Goal: Task Accomplishment & Management: Use online tool/utility

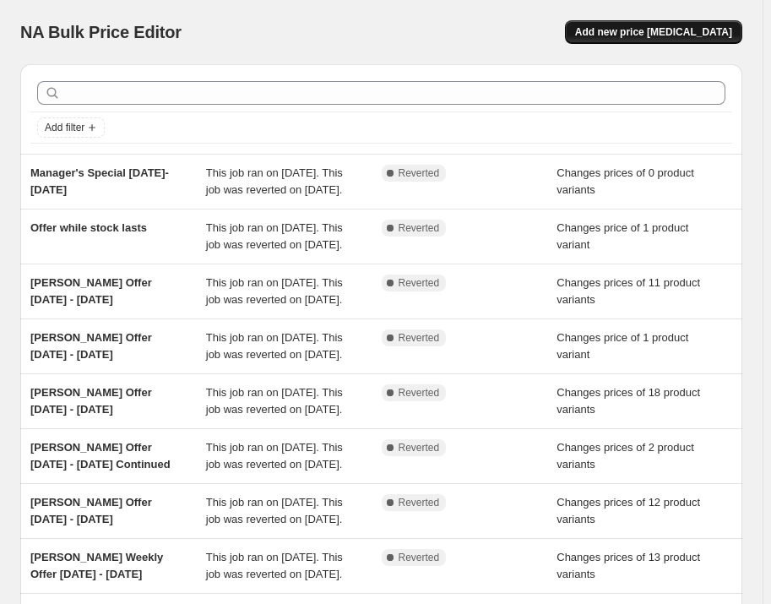
click at [625, 31] on span "Add new price [MEDICAL_DATA]" at bounding box center [653, 32] width 157 height 14
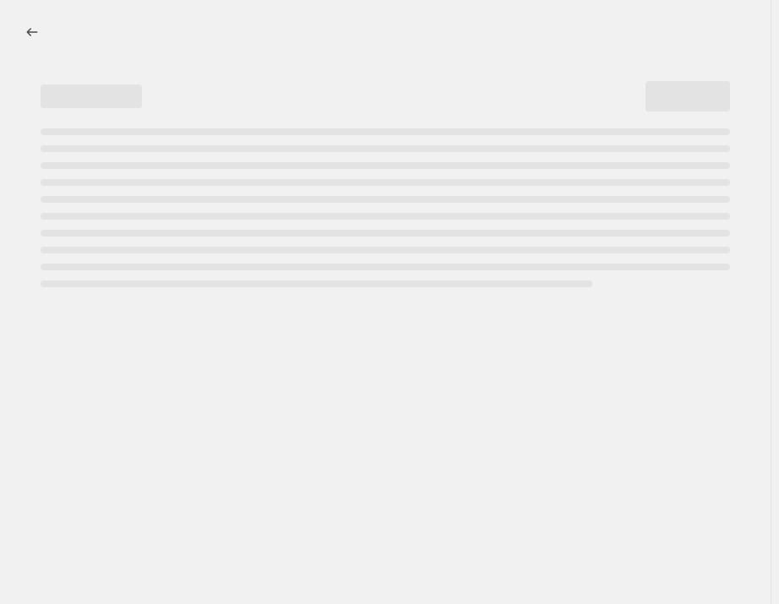
select select "percentage"
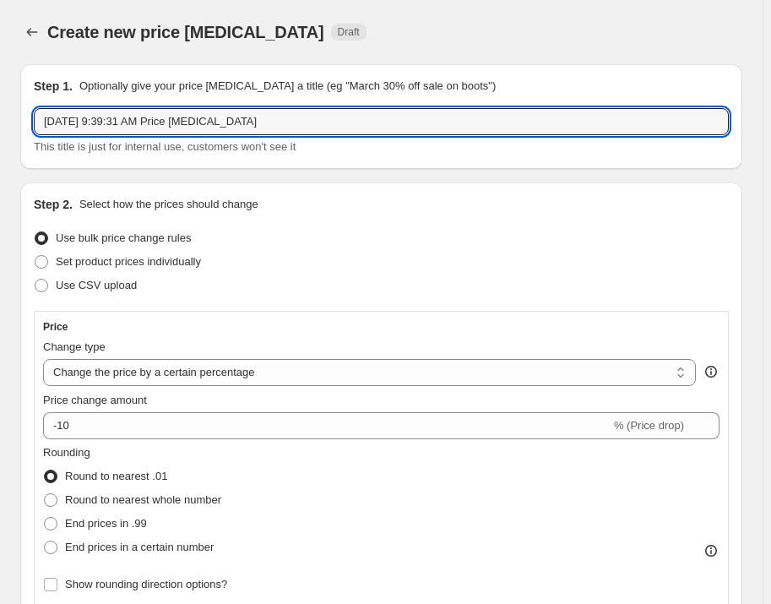
drag, startPoint x: 313, startPoint y: 123, endPoint x: -2, endPoint y: 123, distance: 314.2
click at [0, 123] on html "Home Settings Plans Skip to content Create new price change job. This page is r…" at bounding box center [385, 302] width 771 height 604
type input "E"
type input "Gen Z Emergency Landing Offer- Sat Sun Only"
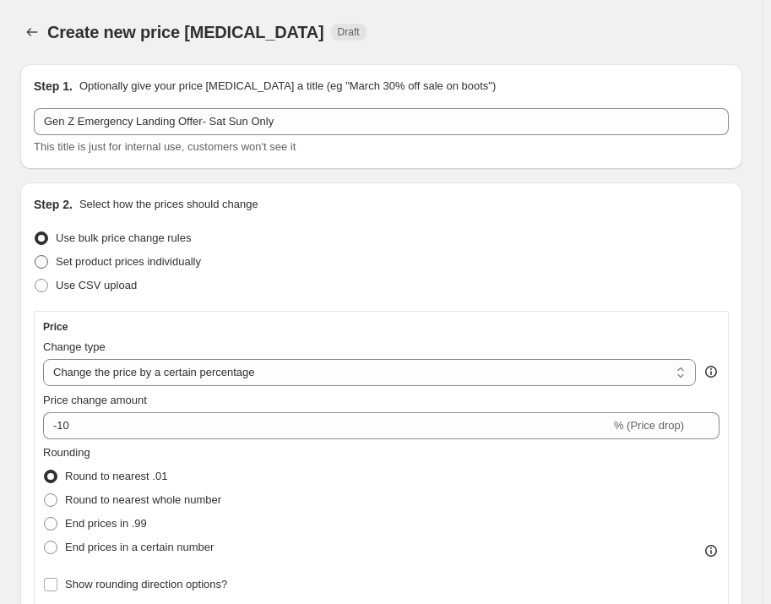
click at [115, 259] on span "Set product prices individually" at bounding box center [128, 261] width 145 height 13
click at [35, 256] on input "Set product prices individually" at bounding box center [35, 255] width 1 height 1
radio input "true"
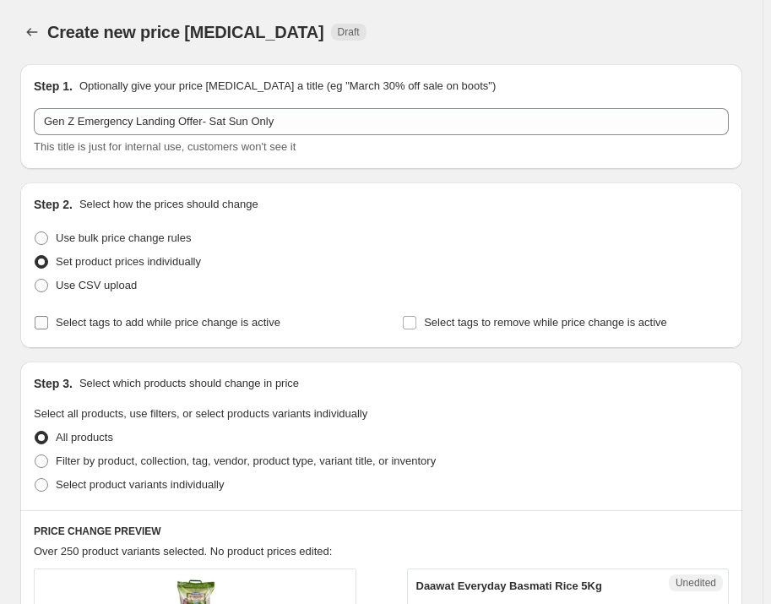
click at [139, 311] on label "Select tags to add while price change is active" at bounding box center [157, 323] width 247 height 24
click at [48, 316] on input "Select tags to add while price change is active" at bounding box center [42, 323] width 14 height 14
checkbox input "true"
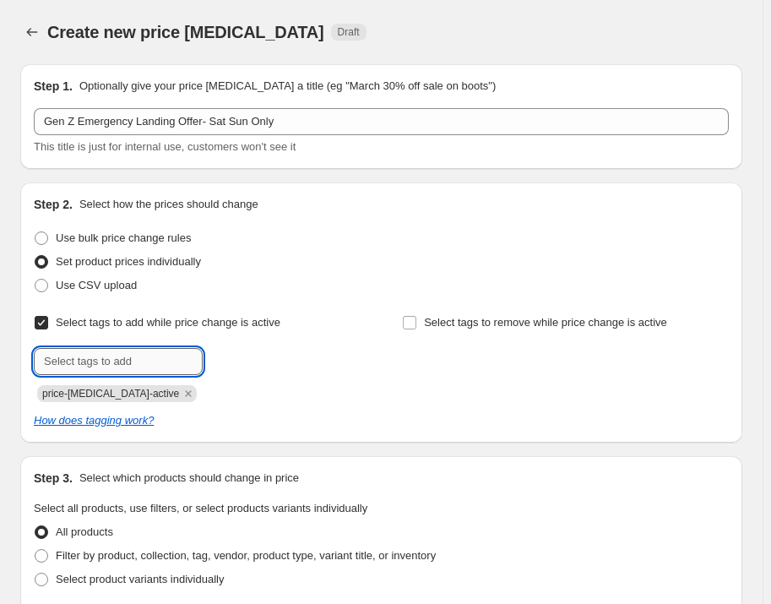
click at [153, 360] on input "text" at bounding box center [118, 361] width 169 height 27
type input "Offer"
click at [231, 355] on b "Add" at bounding box center [226, 360] width 19 height 12
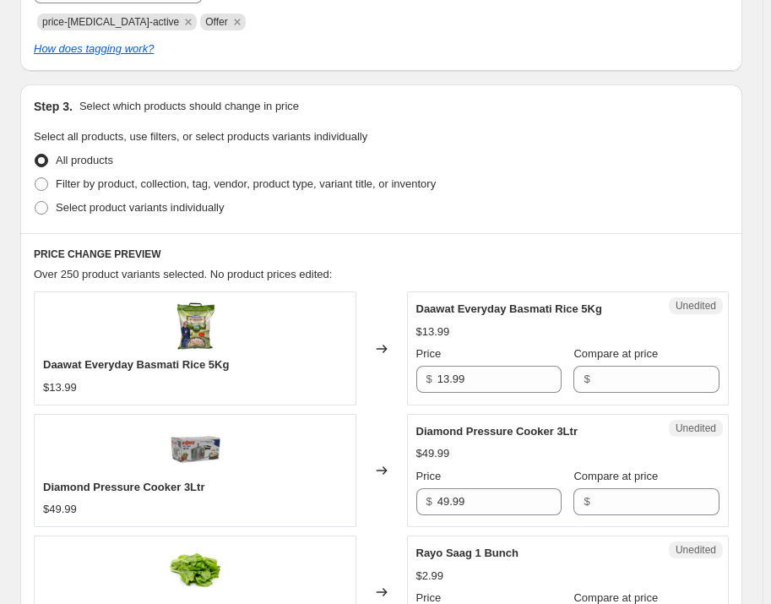
scroll to position [383, 0]
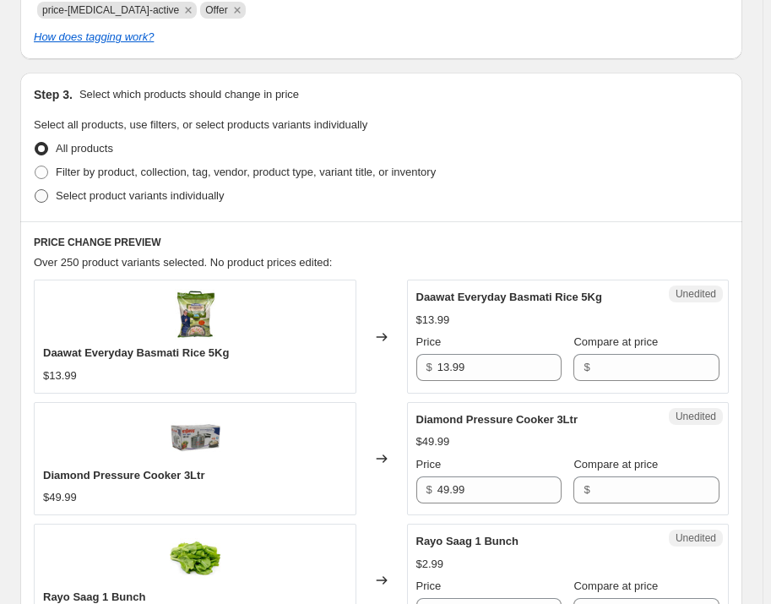
click at [161, 193] on span "Select product variants individually" at bounding box center [140, 195] width 168 height 13
click at [35, 190] on input "Select product variants individually" at bounding box center [35, 189] width 1 height 1
radio input "true"
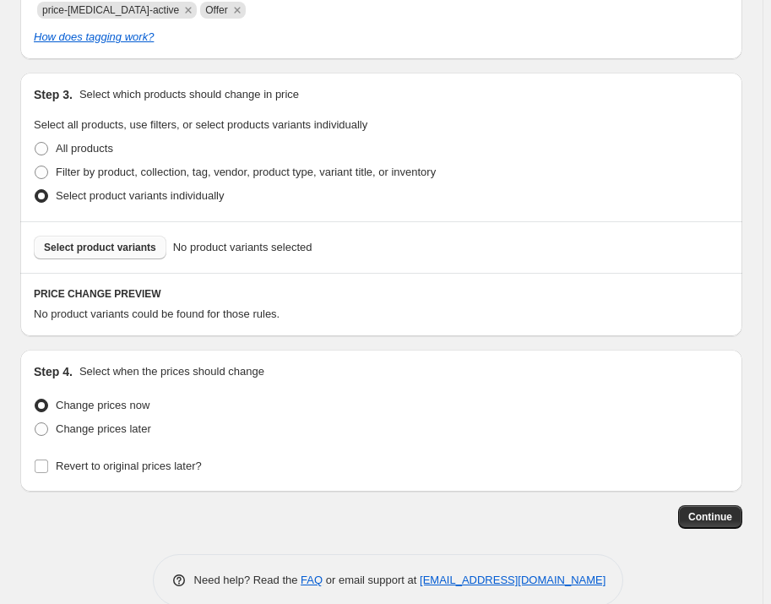
click at [96, 254] on button "Select product variants" at bounding box center [100, 248] width 133 height 24
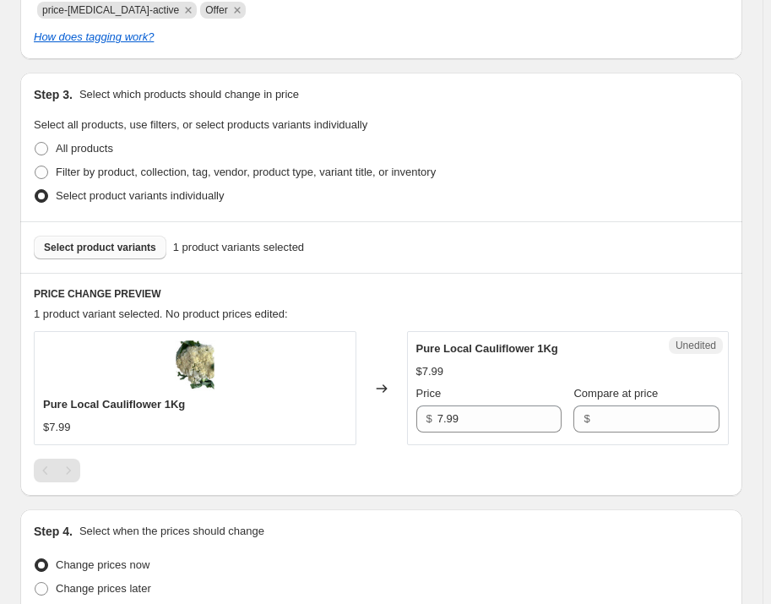
click at [143, 247] on span "Select product variants" at bounding box center [100, 248] width 112 height 14
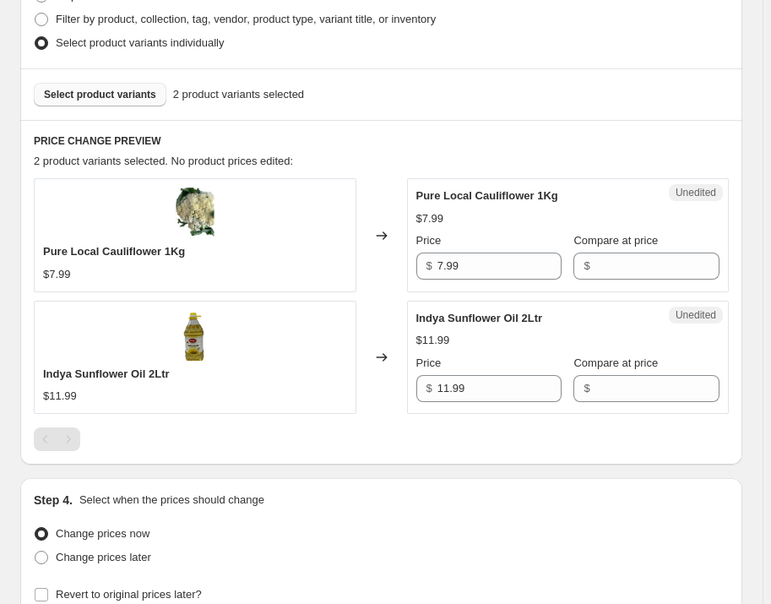
scroll to position [537, 0]
click at [118, 85] on button "Select product variants" at bounding box center [100, 94] width 133 height 24
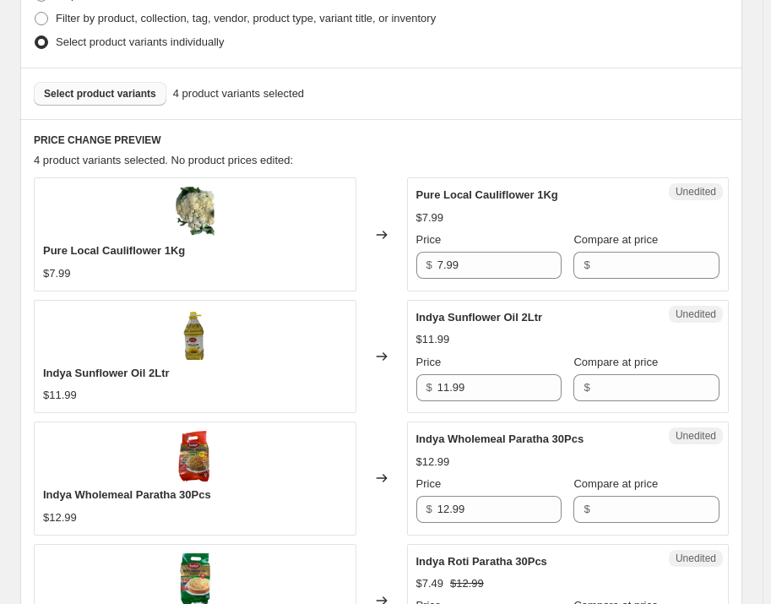
click at [128, 93] on span "Select product variants" at bounding box center [100, 94] width 112 height 14
click at [117, 95] on span "Select product variants" at bounding box center [100, 94] width 112 height 14
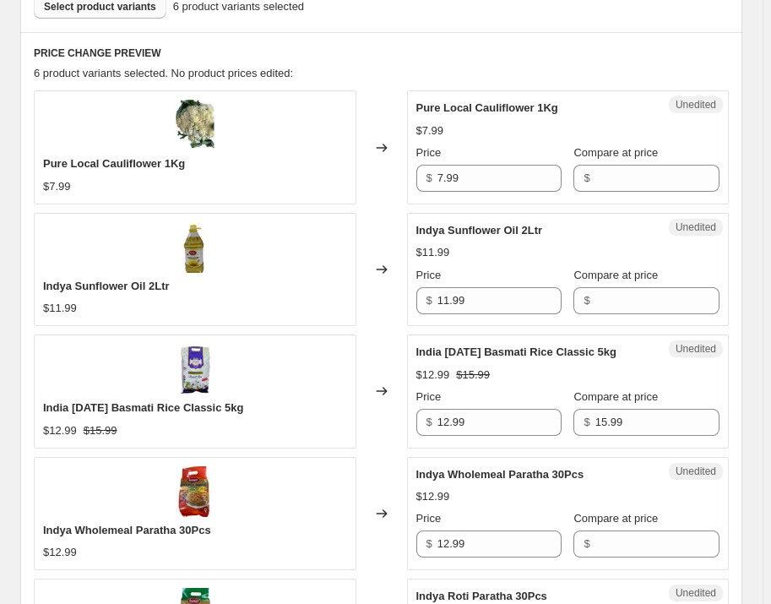
scroll to position [614, 0]
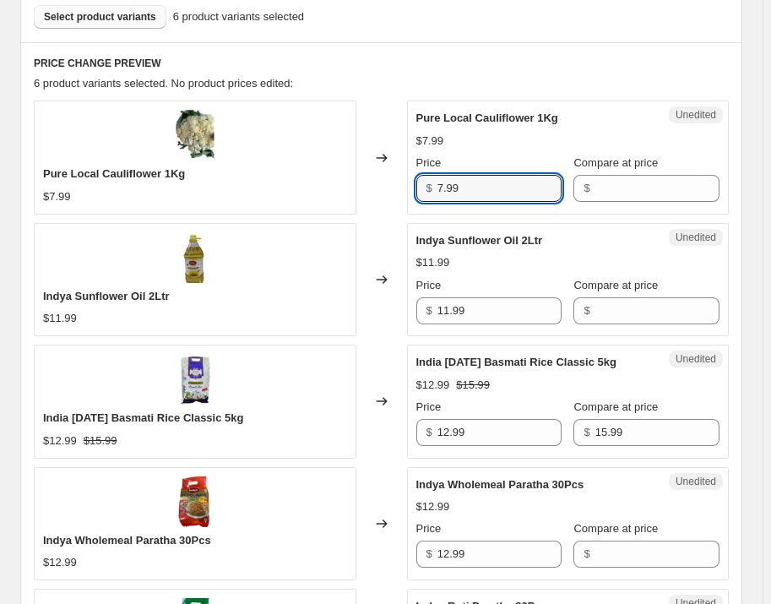
drag, startPoint x: 465, startPoint y: 185, endPoint x: 412, endPoint y: 177, distance: 53.0
click at [412, 177] on div "Unedited Pure Local Cauliflower 1Kg $7.99 Price $ 7.99 Compare at price $" at bounding box center [568, 157] width 323 height 113
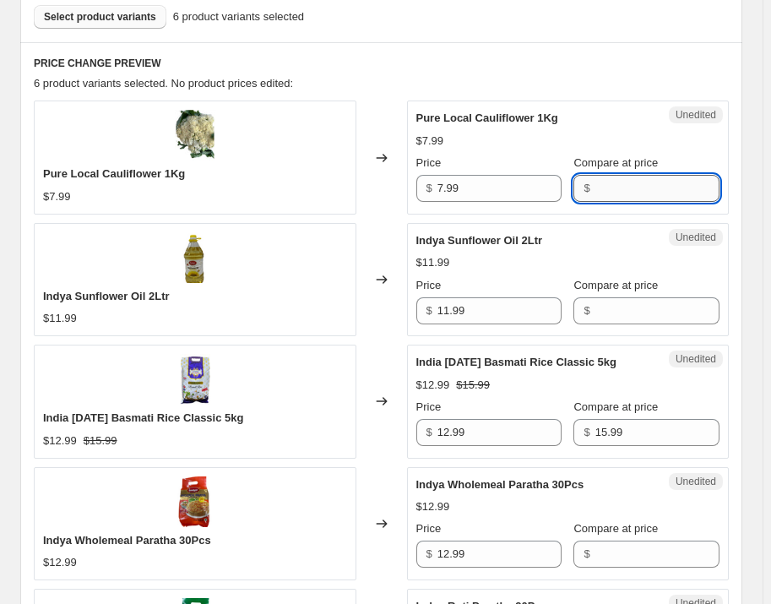
click at [648, 183] on input "Compare at price" at bounding box center [657, 188] width 124 height 27
paste input "7.99"
type input "7.99"
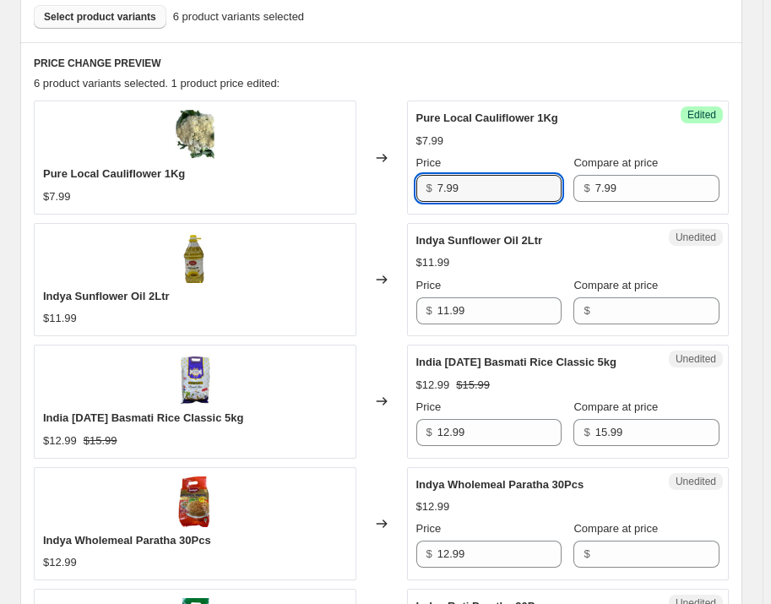
drag, startPoint x: 476, startPoint y: 186, endPoint x: 430, endPoint y: 187, distance: 45.6
click at [430, 187] on div "$ 7.99" at bounding box center [489, 188] width 146 height 27
type input "4.99"
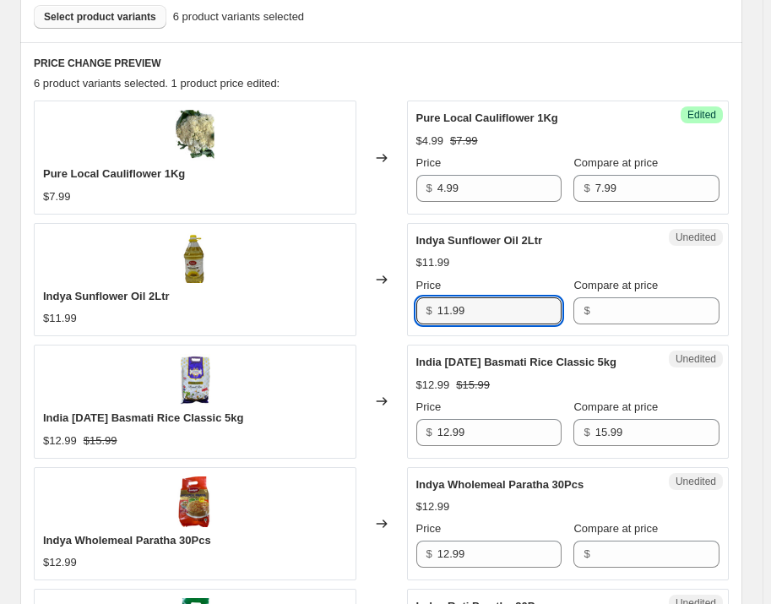
drag, startPoint x: 496, startPoint y: 313, endPoint x: 423, endPoint y: 326, distance: 73.7
click at [423, 326] on div "Unedited Indya Sunflower Oil 2Ltr $11.99 Price $ 11.99 Compare at price $" at bounding box center [568, 279] width 323 height 113
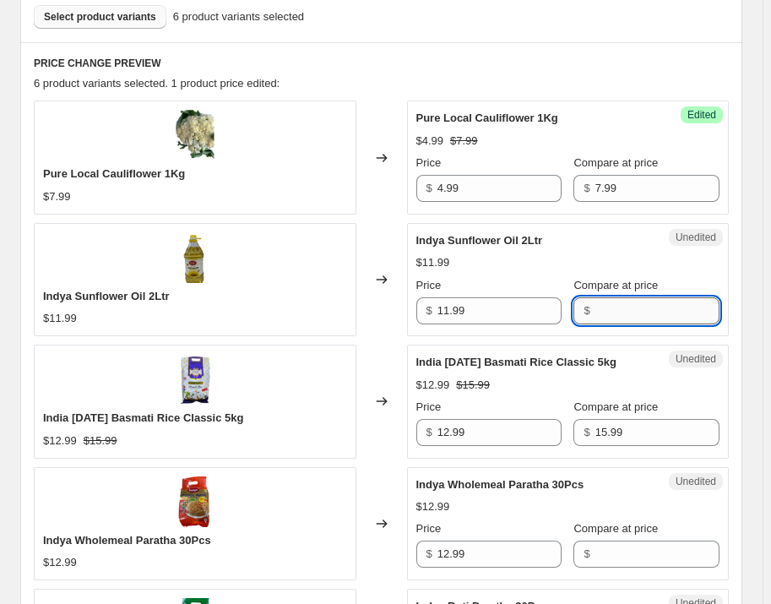
click at [627, 307] on input "Compare at price" at bounding box center [657, 310] width 124 height 27
paste input "11.99"
type input "11.99"
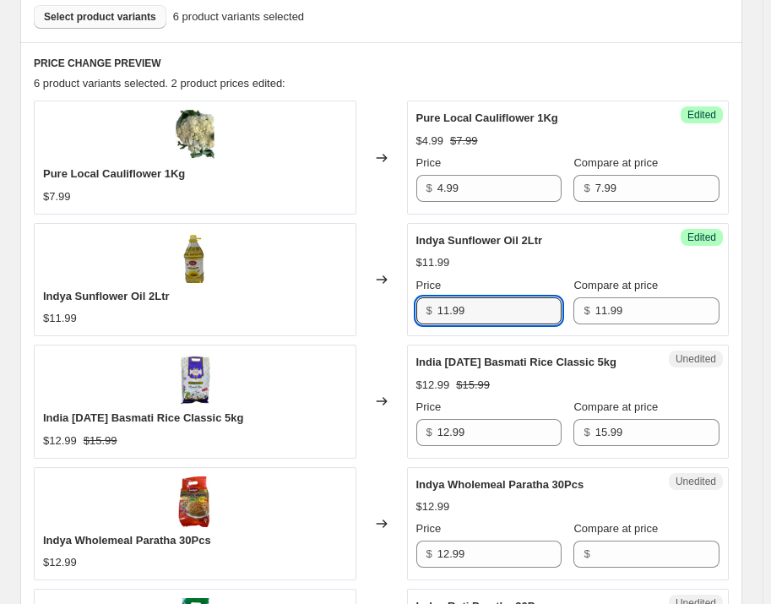
drag, startPoint x: 490, startPoint y: 313, endPoint x: 403, endPoint y: 313, distance: 87.0
click at [403, 313] on div "Indya Sunflower Oil 2Ltr $11.99 Changed to Success Edited Indya Sunflower Oil 2…" at bounding box center [381, 279] width 695 height 113
type input "6.99"
click at [480, 426] on input "12.99" at bounding box center [500, 432] width 124 height 27
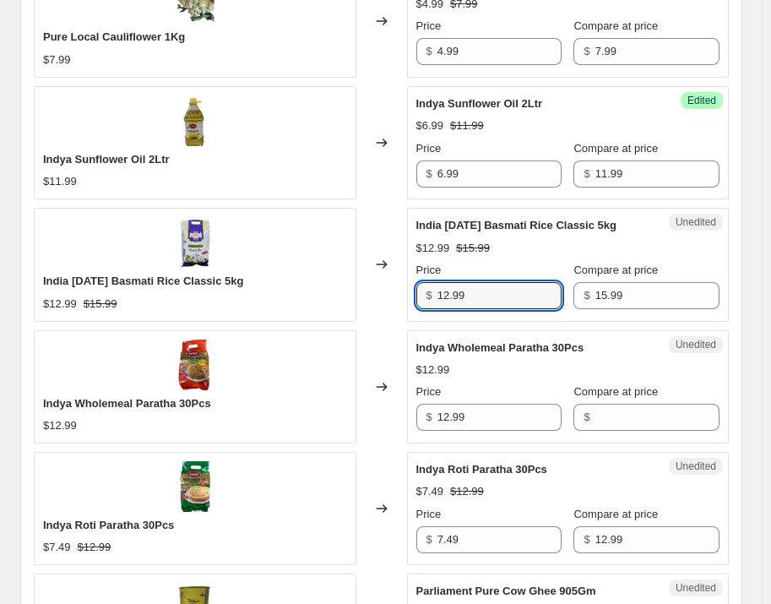
scroll to position [768, 0]
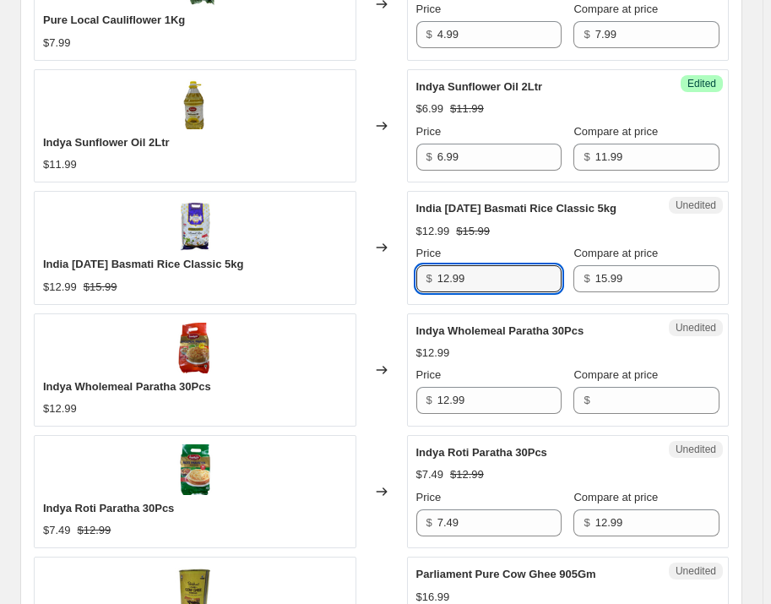
drag, startPoint x: 501, startPoint y: 279, endPoint x: 440, endPoint y: 278, distance: 60.8
click at [440, 278] on div "$ 12.99" at bounding box center [489, 278] width 146 height 27
type input "13.99"
click at [486, 390] on input "12.99" at bounding box center [500, 400] width 124 height 27
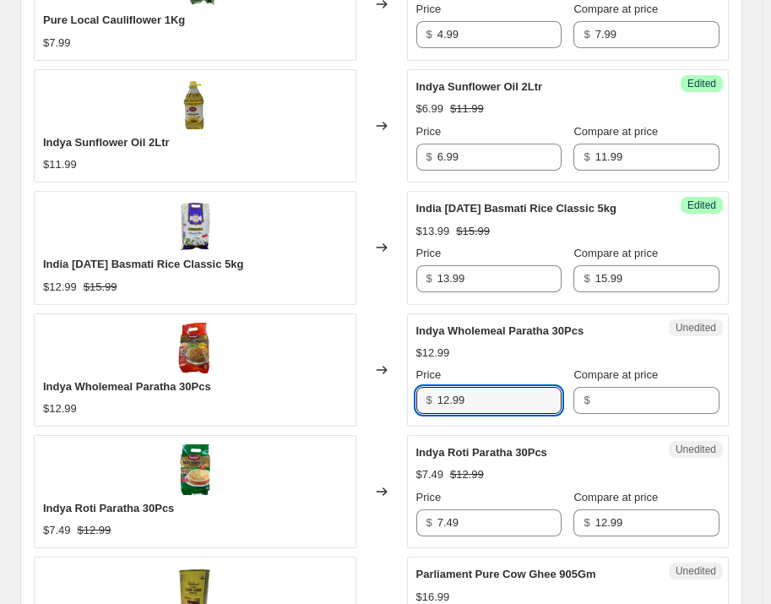
drag, startPoint x: 486, startPoint y: 395, endPoint x: 439, endPoint y: 395, distance: 46.5
click at [439, 395] on div "$ 12.99" at bounding box center [489, 400] width 146 height 27
click at [626, 395] on input "Compare at price" at bounding box center [657, 400] width 124 height 27
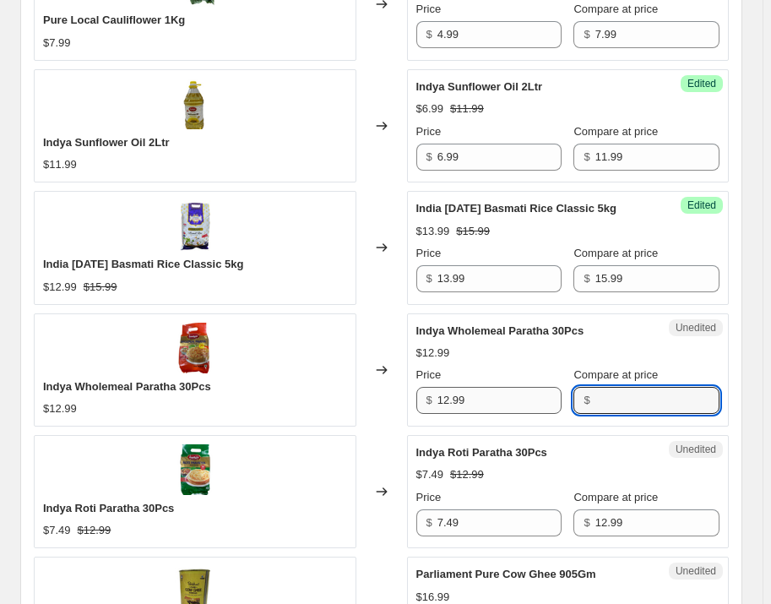
paste input "12.99"
type input "12.99"
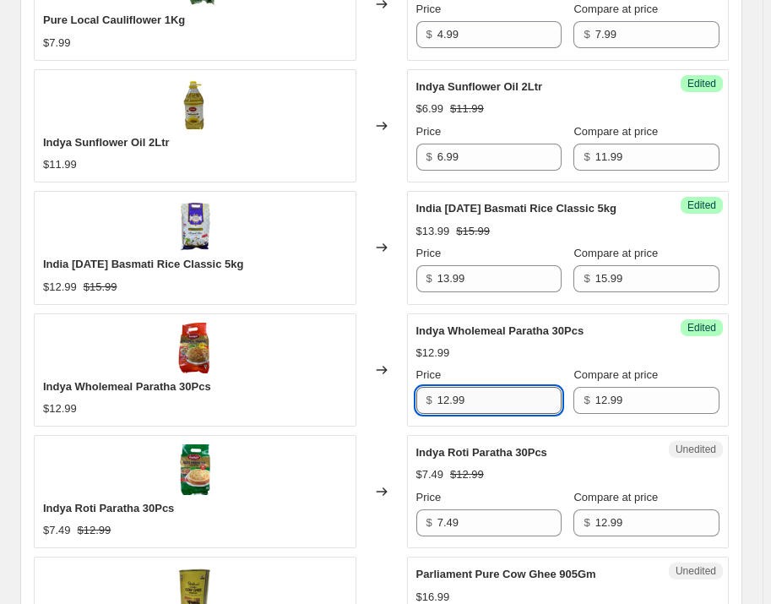
drag, startPoint x: 514, startPoint y: 398, endPoint x: 450, endPoint y: 396, distance: 63.4
click at [450, 396] on input "12.99" at bounding box center [500, 400] width 124 height 27
click at [448, 396] on input "12.99" at bounding box center [500, 400] width 124 height 27
click at [468, 398] on input "12.99" at bounding box center [500, 400] width 124 height 27
drag, startPoint x: 486, startPoint y: 396, endPoint x: 443, endPoint y: 396, distance: 43.1
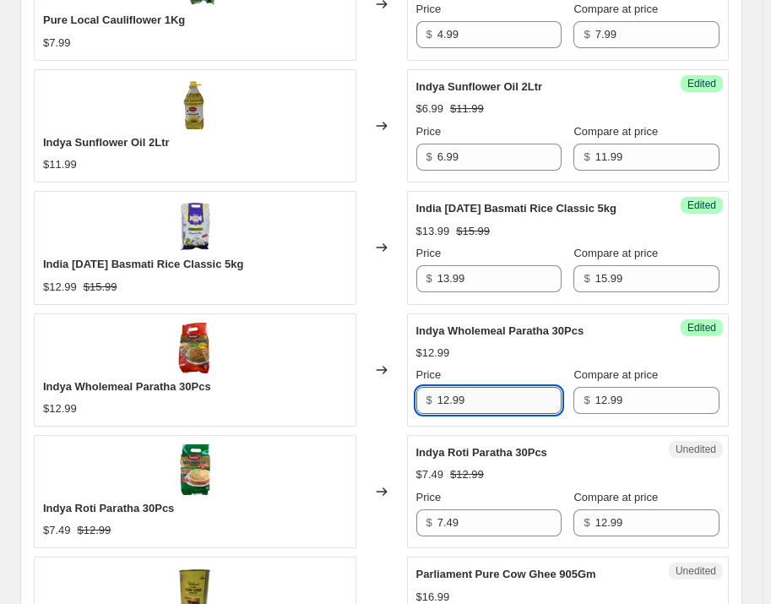
click at [443, 396] on input "12.99" at bounding box center [500, 400] width 124 height 27
type input "6.99"
click at [761, 357] on div "Create new price change job. This page is ready Create new price change job Dra…" at bounding box center [381, 124] width 763 height 1785
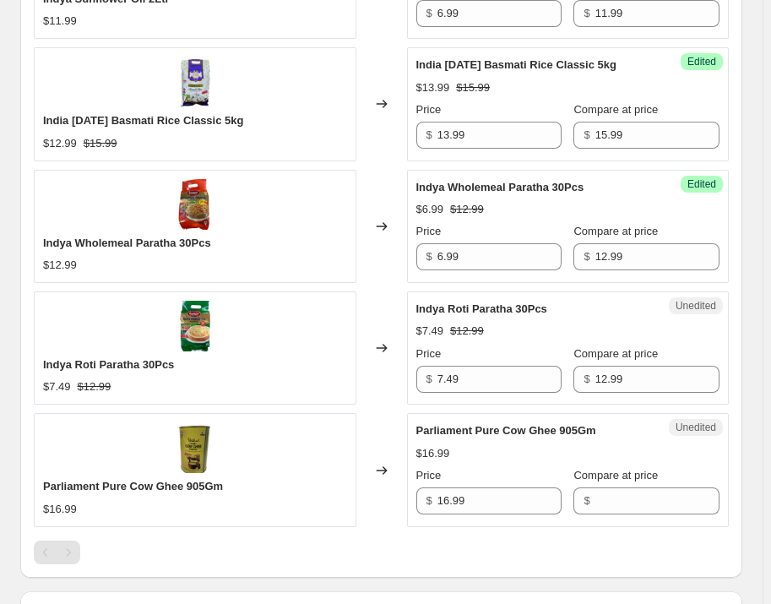
scroll to position [921, 0]
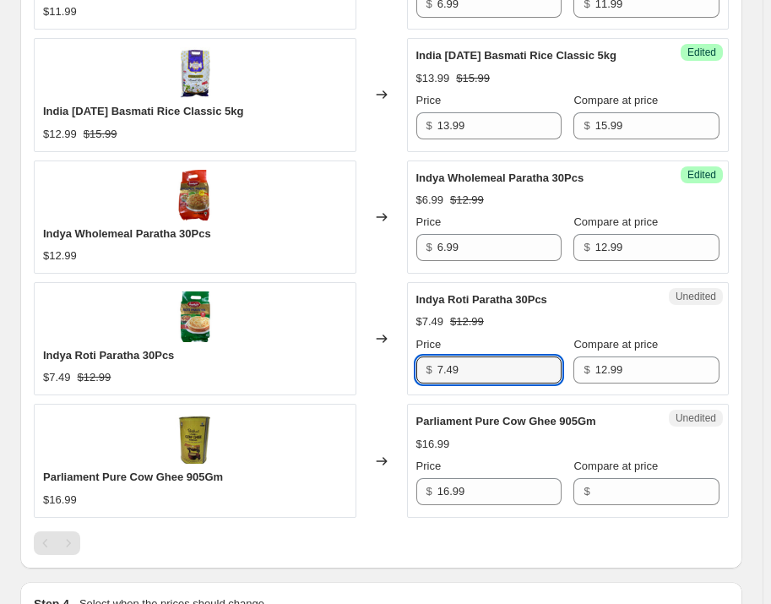
drag, startPoint x: 470, startPoint y: 371, endPoint x: 432, endPoint y: 377, distance: 39.3
click at [432, 377] on div "$ 7.49" at bounding box center [489, 369] width 146 height 27
click at [472, 369] on input "7.49" at bounding box center [500, 369] width 124 height 27
drag, startPoint x: 472, startPoint y: 369, endPoint x: 447, endPoint y: 367, distance: 25.4
click at [447, 367] on input "7.49" at bounding box center [500, 369] width 124 height 27
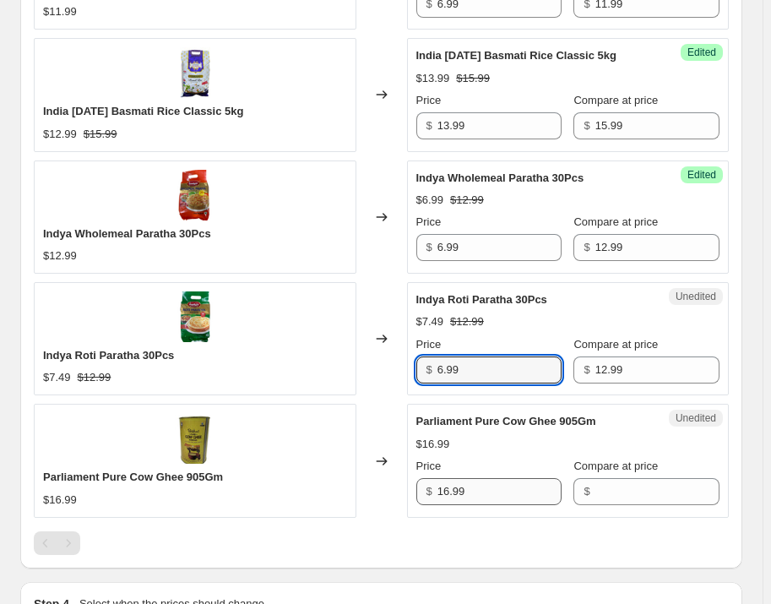
type input "6.99"
click at [487, 480] on input "16.99" at bounding box center [500, 491] width 124 height 27
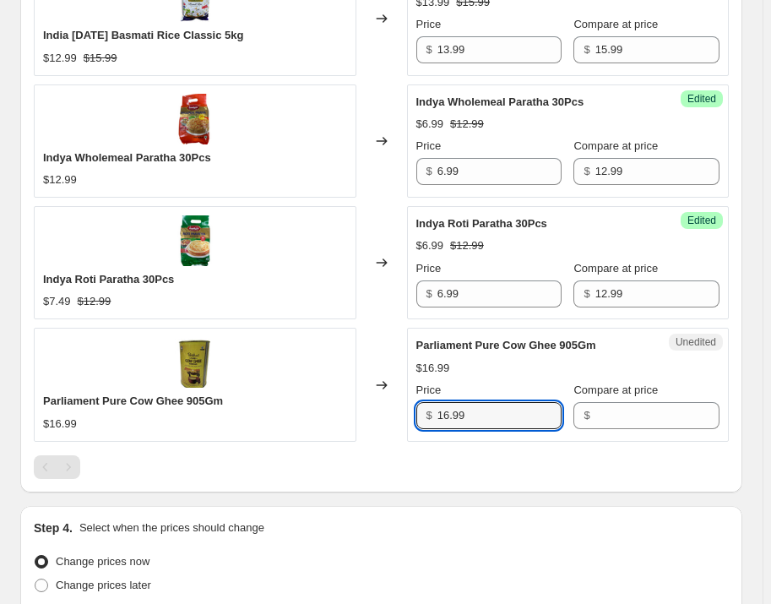
scroll to position [997, 0]
drag, startPoint x: 484, startPoint y: 420, endPoint x: 430, endPoint y: 425, distance: 54.3
click at [430, 425] on div "$ 16.99" at bounding box center [489, 414] width 146 height 27
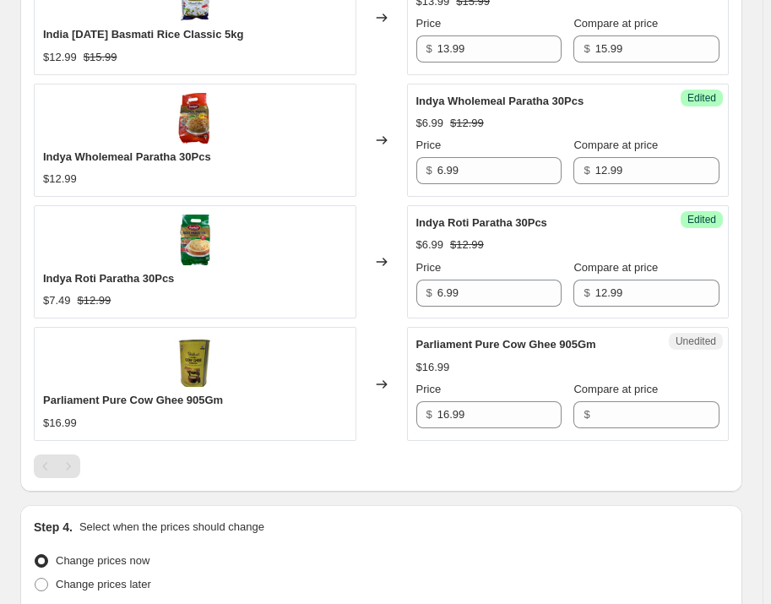
click at [639, 427] on div "Unedited Parliament Pure Cow Ghee 905Gm $16.99 Price $ 16.99 Compare at price $" at bounding box center [568, 383] width 323 height 113
drag, startPoint x: 639, startPoint y: 416, endPoint x: 625, endPoint y: 417, distance: 13.5
click at [639, 416] on input "Compare at price" at bounding box center [657, 414] width 124 height 27
paste input "16.99"
type input "16.99"
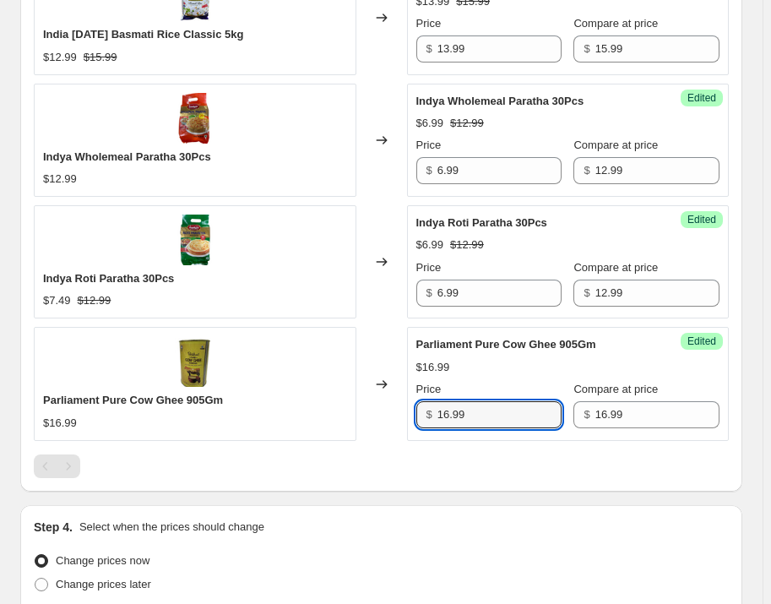
drag, startPoint x: 489, startPoint y: 419, endPoint x: 418, endPoint y: 419, distance: 70.9
click at [418, 419] on div "Success Edited Parliament Pure Cow Ghee 905Gm $16.99 Price $ 16.99 Compare at p…" at bounding box center [568, 383] width 323 height 113
type input "13.99"
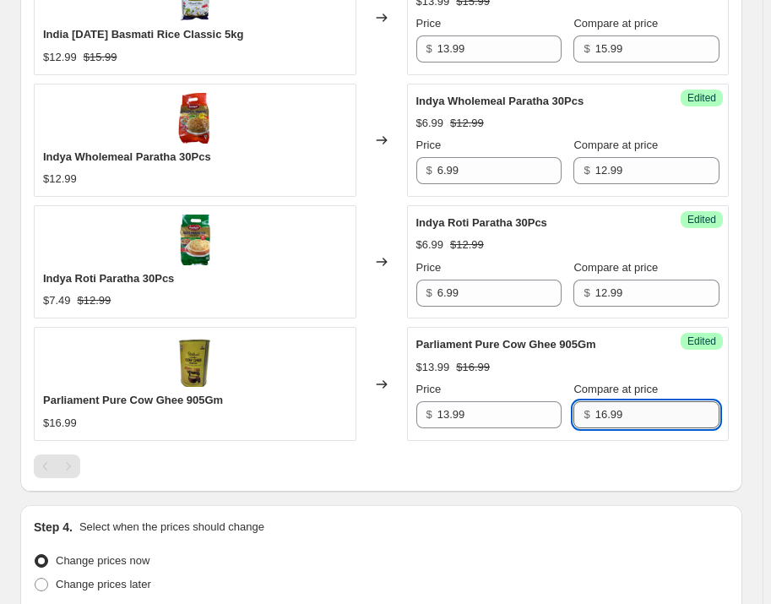
click at [625, 401] on input "16.99" at bounding box center [657, 414] width 124 height 27
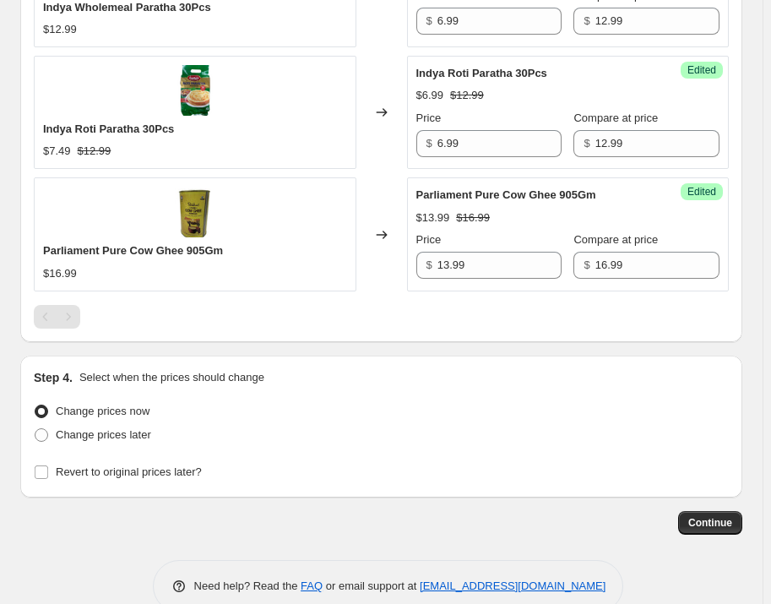
scroll to position [1179, 0]
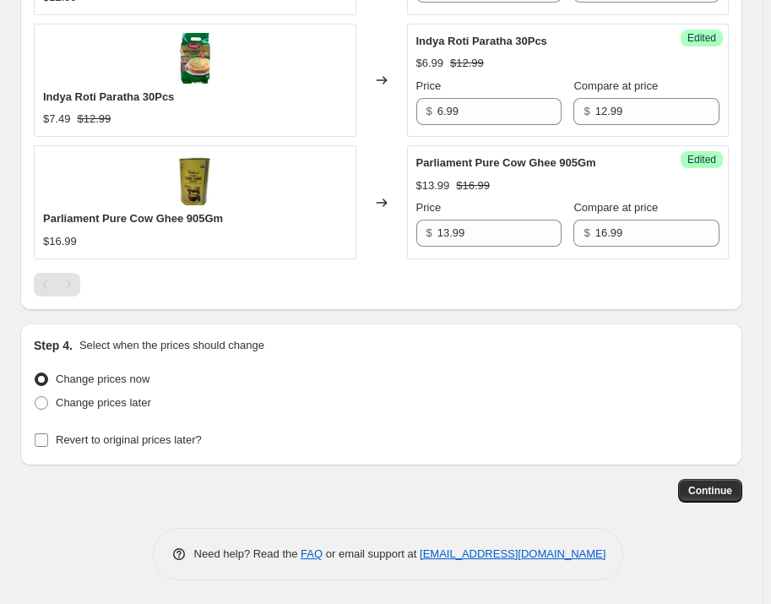
click at [95, 440] on span "Revert to original prices later?" at bounding box center [129, 439] width 146 height 13
click at [48, 440] on input "Revert to original prices later?" at bounding box center [42, 440] width 14 height 14
checkbox input "true"
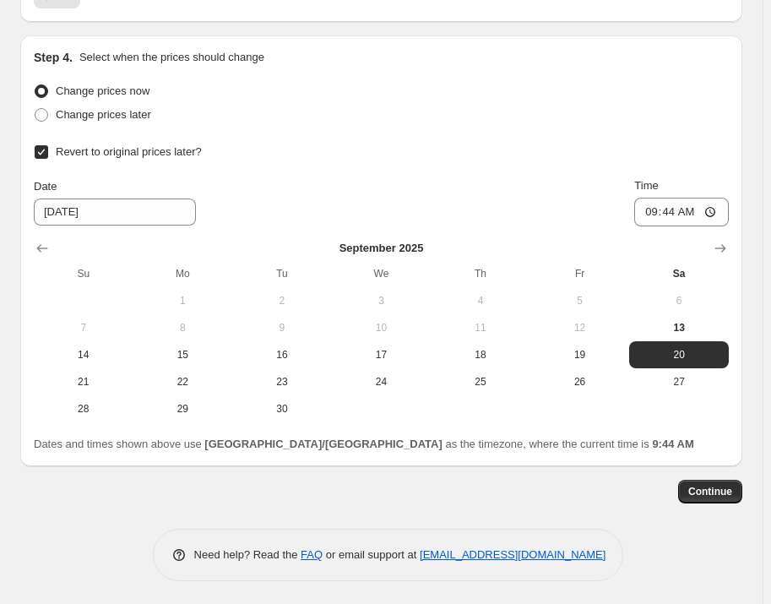
scroll to position [1468, 0]
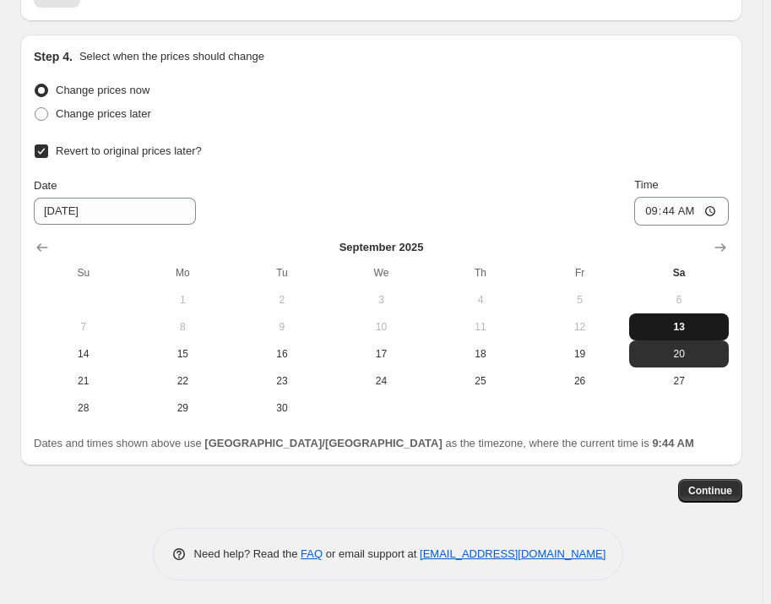
click at [693, 329] on span "13" at bounding box center [679, 327] width 86 height 14
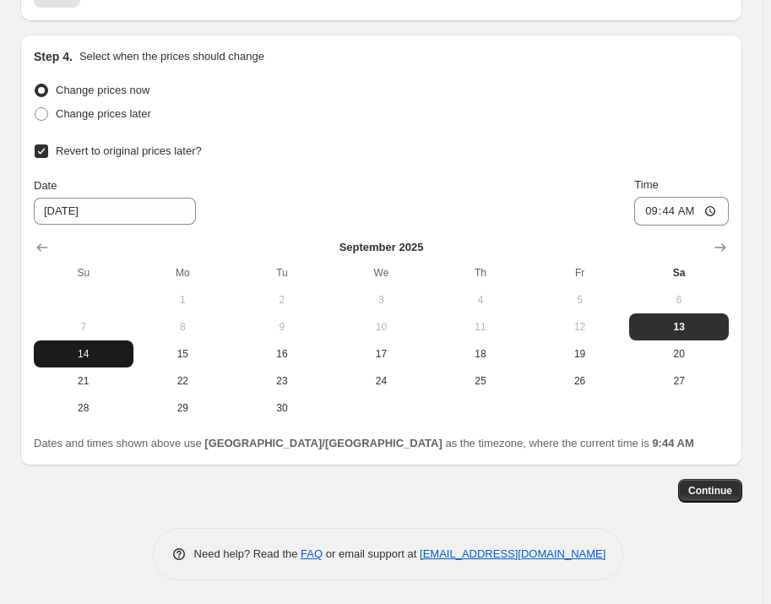
click at [90, 359] on button "14" at bounding box center [84, 353] width 100 height 27
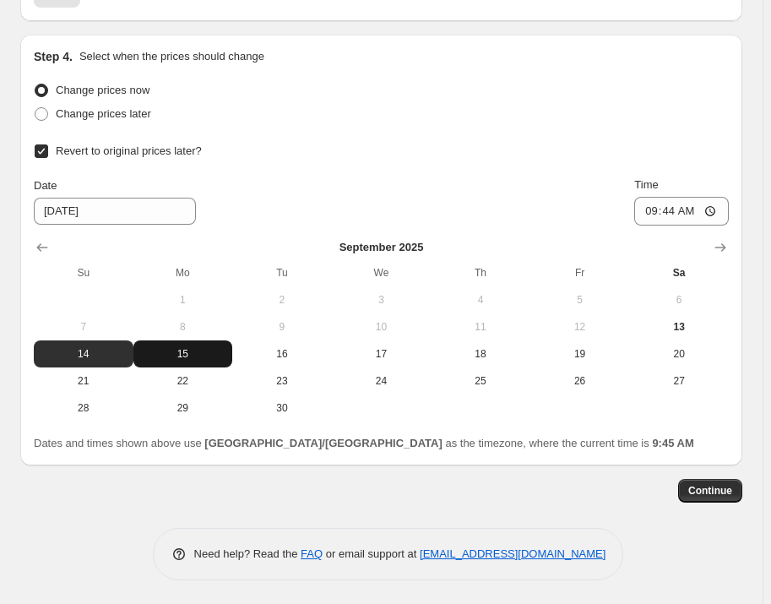
click at [168, 350] on span "15" at bounding box center [183, 354] width 86 height 14
type input "9/15/2025"
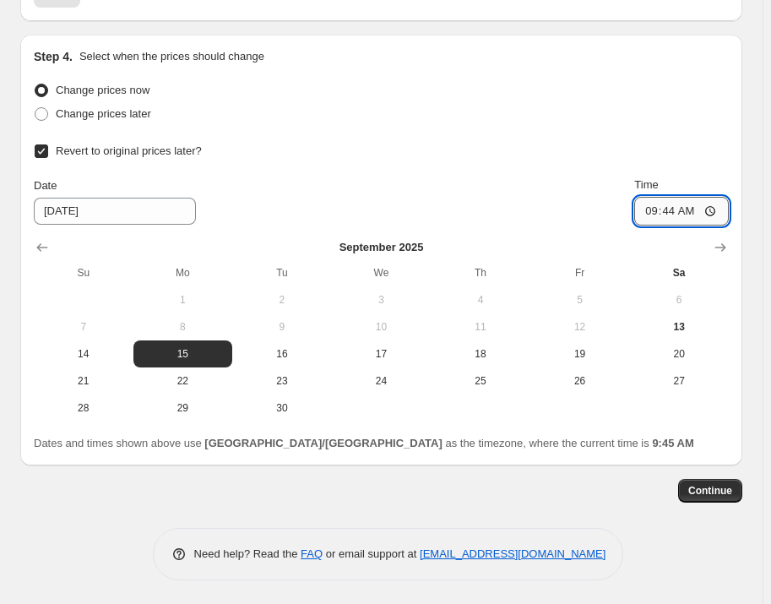
click at [715, 209] on input "09:44" at bounding box center [681, 211] width 95 height 29
type input "00:00"
click at [591, 106] on div "Change prices later" at bounding box center [381, 114] width 695 height 24
click at [709, 481] on button "Continue" at bounding box center [710, 491] width 64 height 24
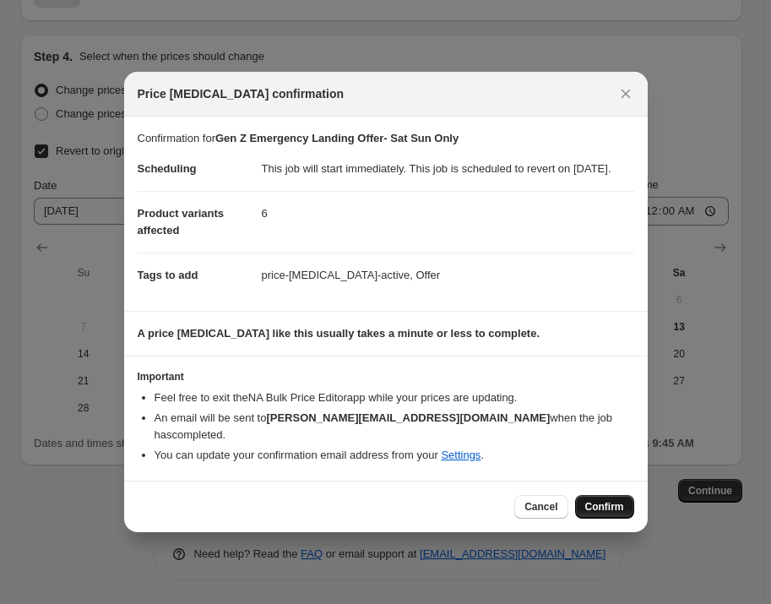
click at [606, 506] on span "Confirm" at bounding box center [604, 507] width 39 height 14
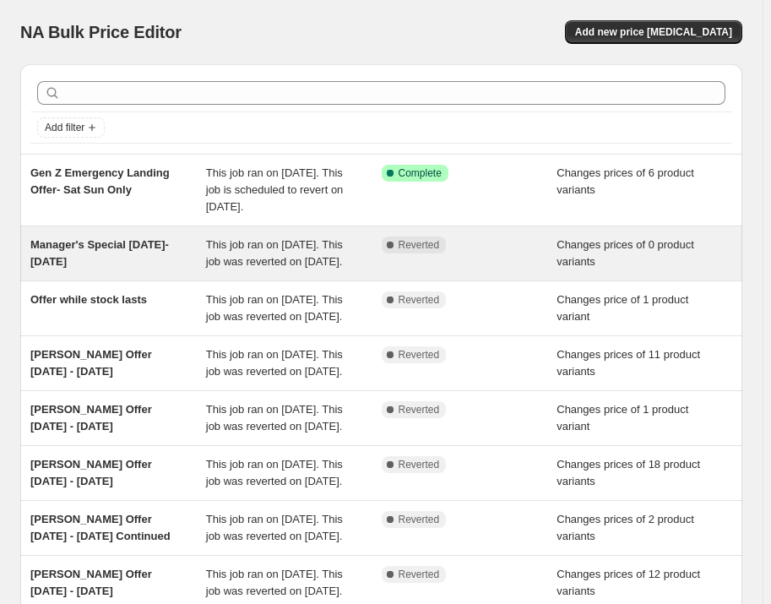
click at [145, 260] on span "Manager's Special [DATE]- [DATE]" at bounding box center [99, 253] width 139 height 30
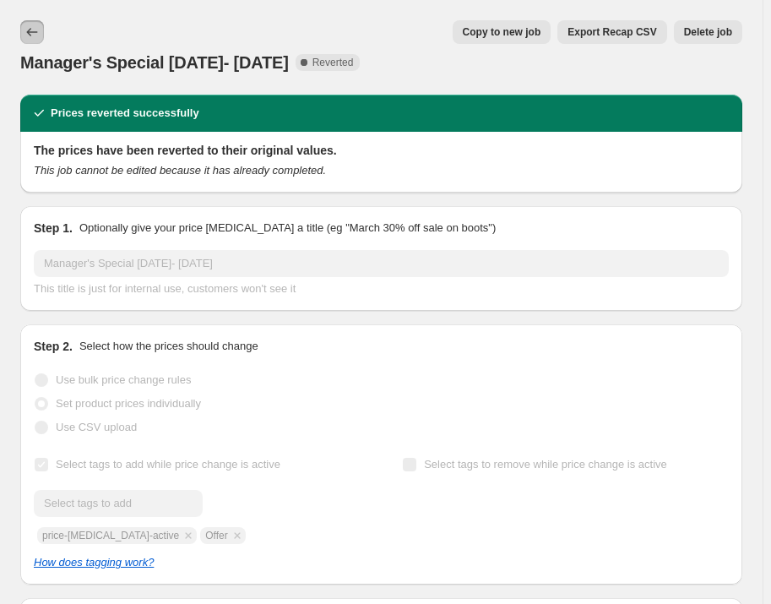
click at [28, 28] on icon "Price change jobs" at bounding box center [32, 32] width 17 height 17
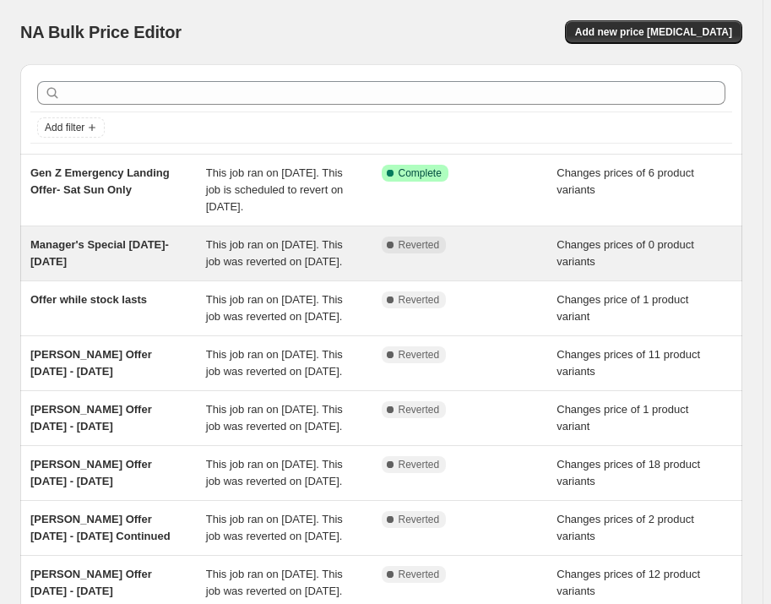
click at [113, 258] on span "Manager's Special [DATE]- [DATE]" at bounding box center [99, 253] width 139 height 30
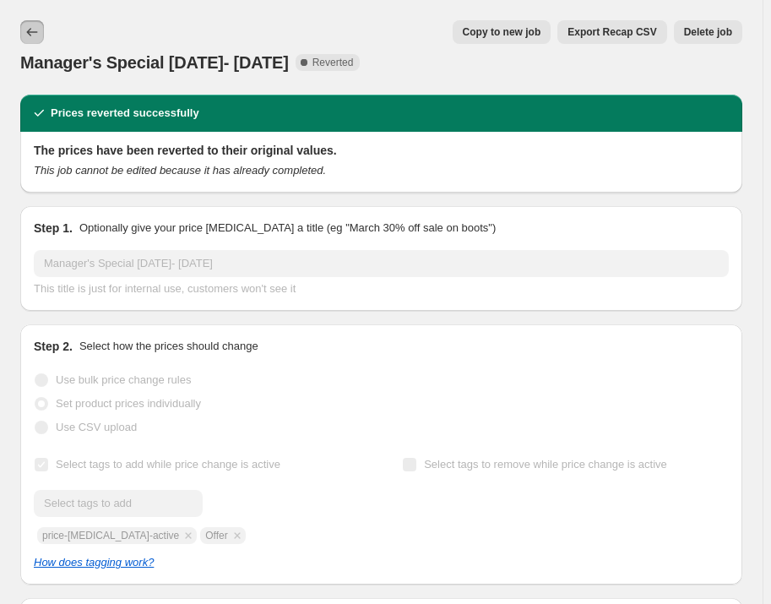
click at [32, 38] on icon "Price change jobs" at bounding box center [32, 32] width 17 height 17
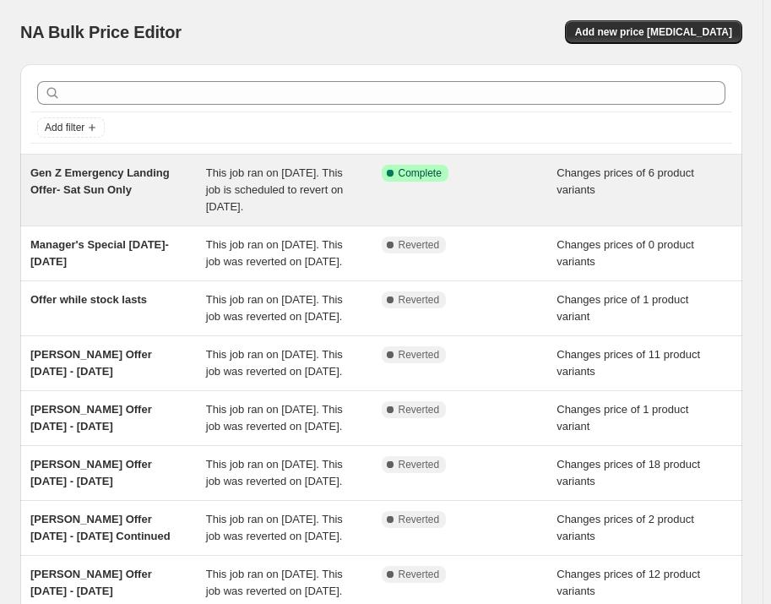
click at [77, 175] on span "Gen Z Emergency Landing Offer- Sat Sun Only" at bounding box center [99, 181] width 139 height 30
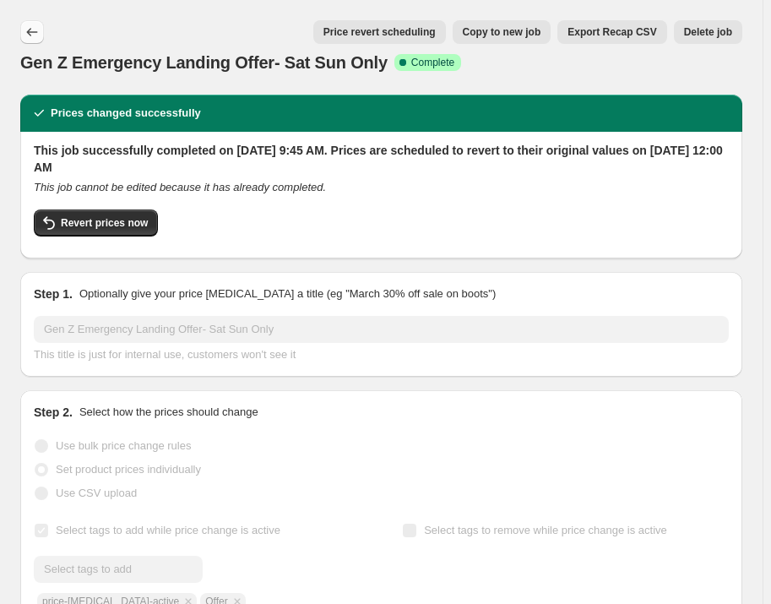
click at [39, 30] on icon "Price change jobs" at bounding box center [32, 32] width 17 height 17
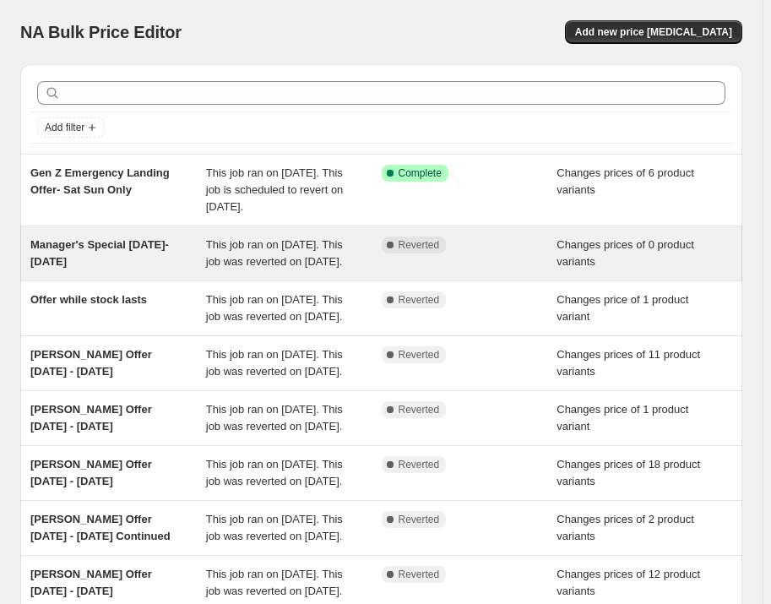
click at [139, 263] on span "Manager's Special 10 sep- 12 sep 2025" at bounding box center [99, 253] width 139 height 30
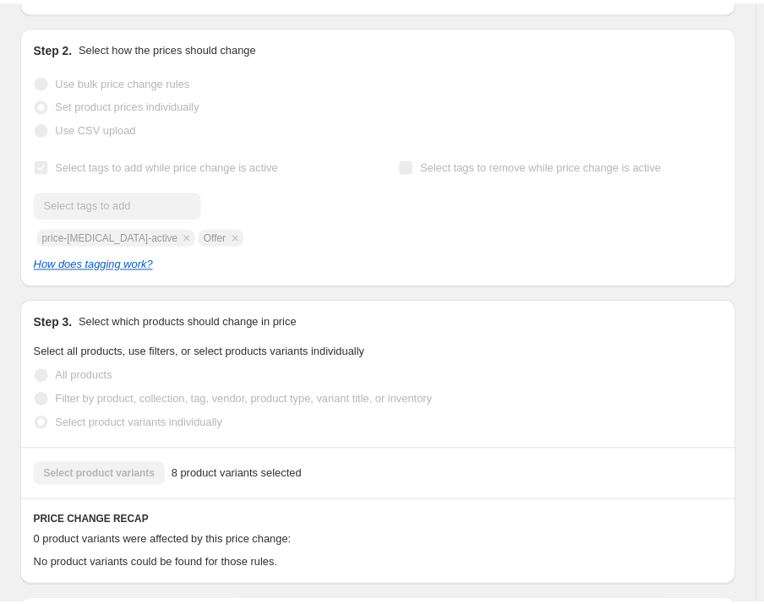
scroll to position [289, 0]
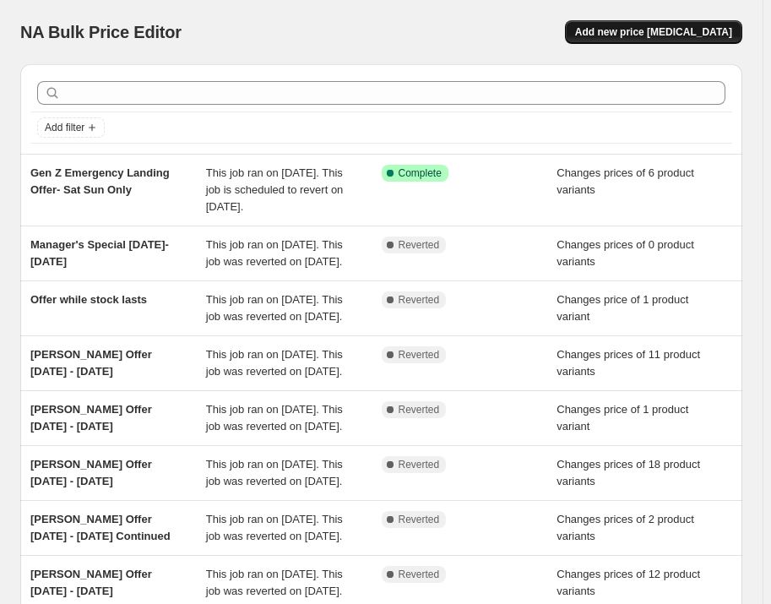
click at [673, 34] on span "Add new price change job" at bounding box center [653, 32] width 157 height 14
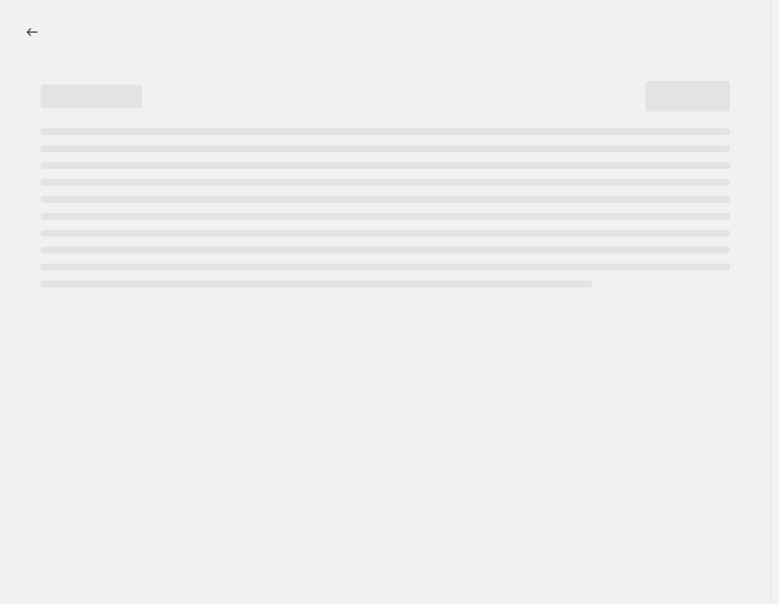
select select "percentage"
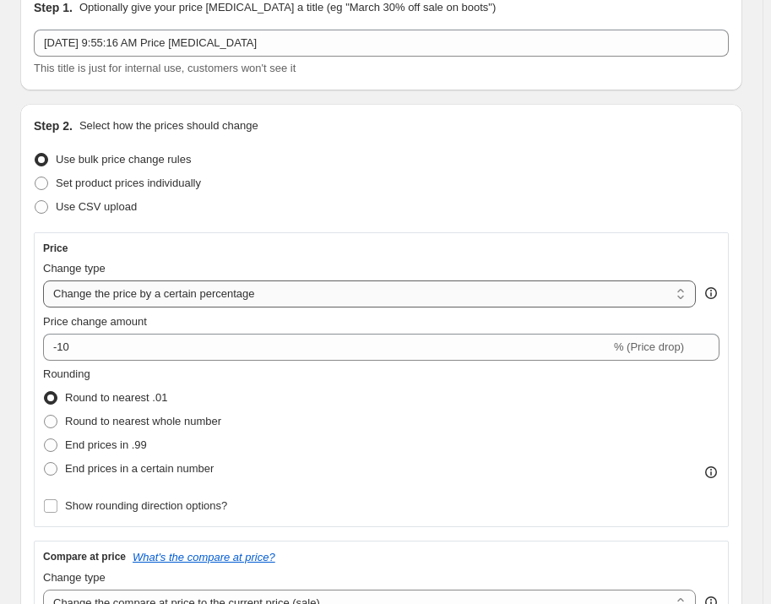
scroll to position [153, 0]
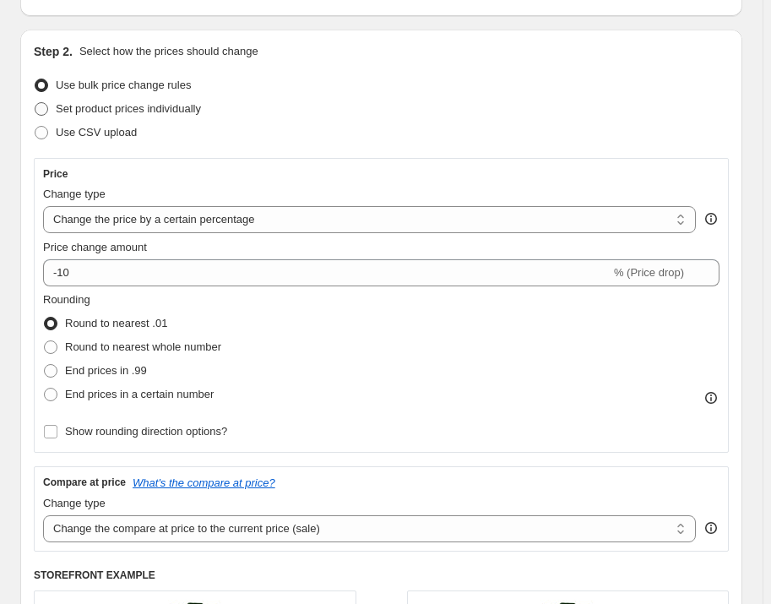
click at [99, 108] on span "Set product prices individually" at bounding box center [128, 108] width 145 height 13
click at [35, 103] on input "Set product prices individually" at bounding box center [35, 102] width 1 height 1
radio input "true"
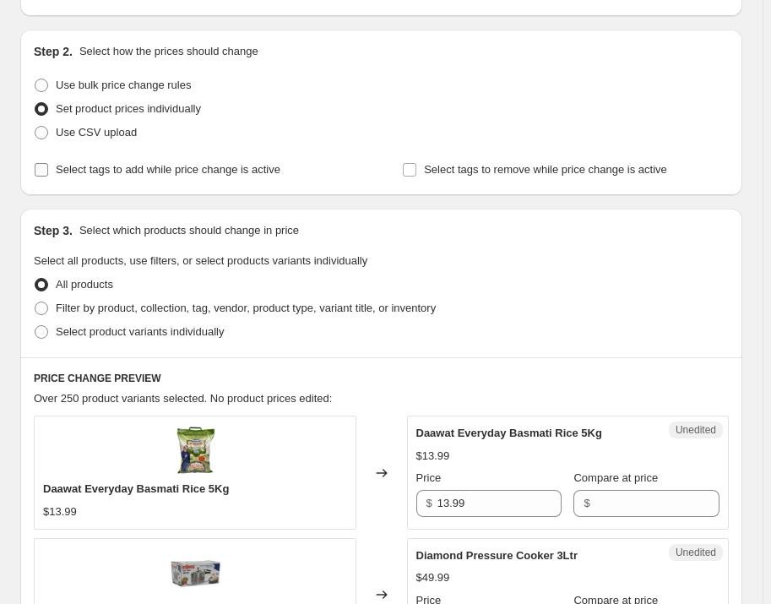
click at [115, 164] on span "Select tags to add while price change is active" at bounding box center [168, 169] width 225 height 13
click at [48, 164] on input "Select tags to add while price change is active" at bounding box center [42, 170] width 14 height 14
checkbox input "true"
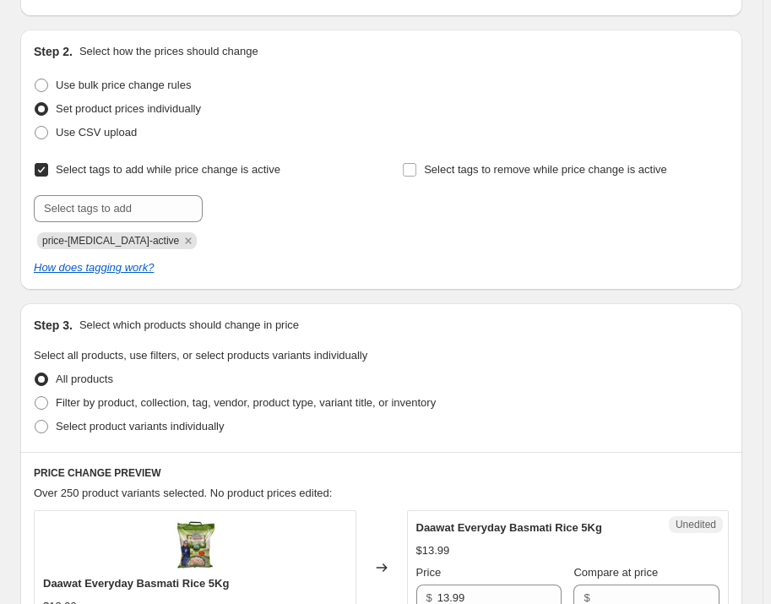
click at [181, 239] on icon "Remove price-change-job-active" at bounding box center [188, 240] width 15 height 15
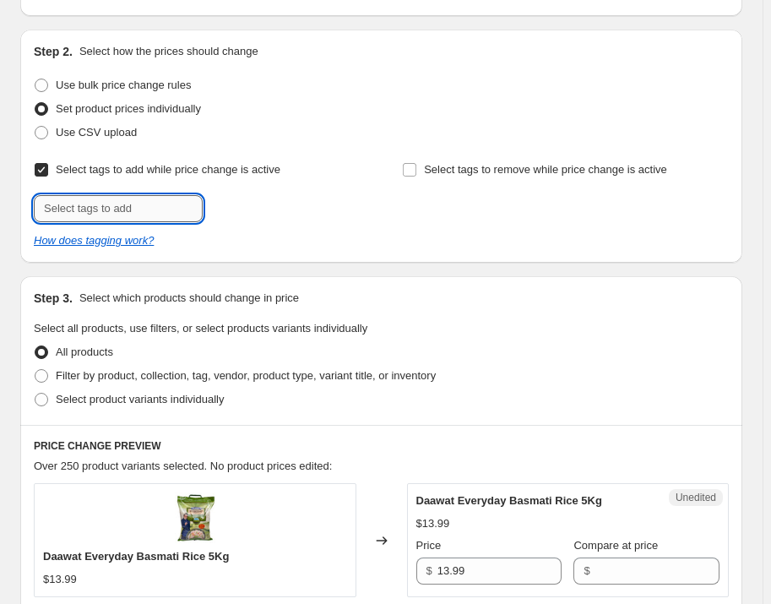
click at [110, 203] on input "text" at bounding box center [118, 208] width 169 height 27
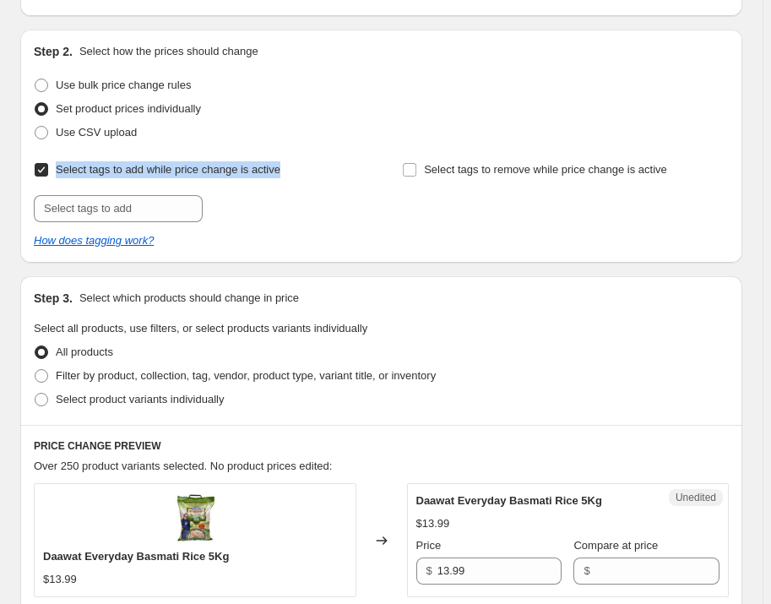
drag, startPoint x: 307, startPoint y: 167, endPoint x: 49, endPoint y: 166, distance: 257.6
click at [49, 166] on div "Select tags to add while price change is active Submit" at bounding box center [197, 190] width 327 height 64
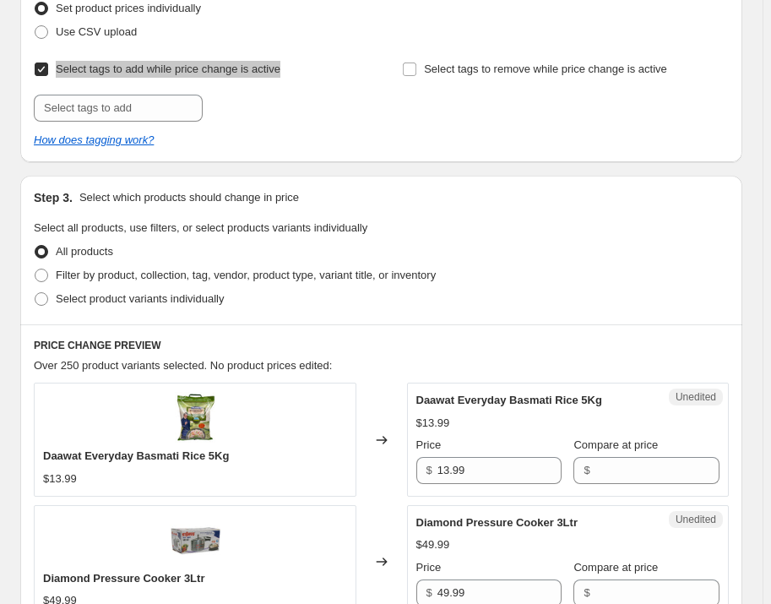
scroll to position [230, 0]
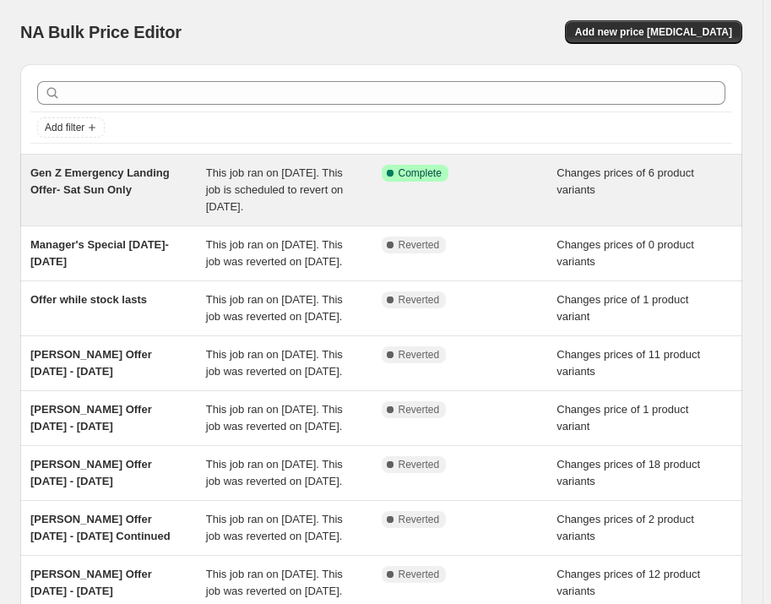
click at [106, 188] on span "Gen Z Emergency Landing Offer- Sat Sun Only" at bounding box center [99, 181] width 139 height 30
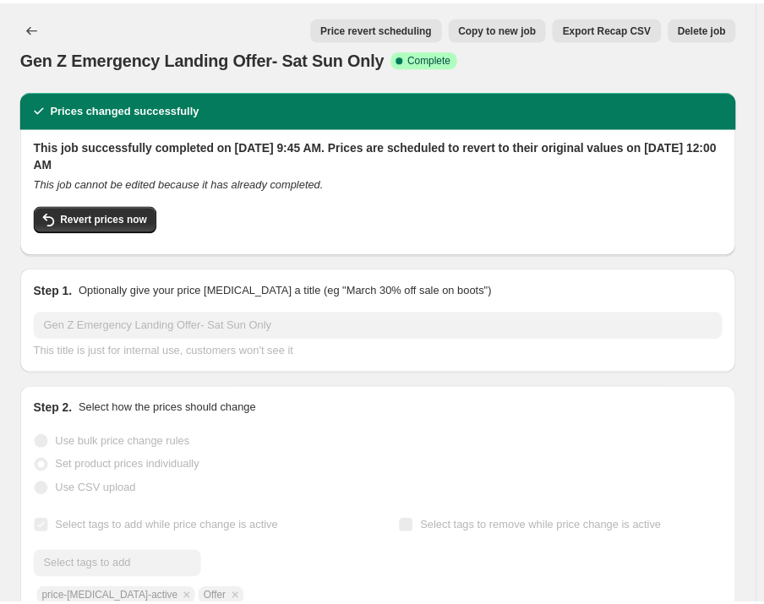
scroll to position [76, 0]
